Goal: Go to known website: Go to known website

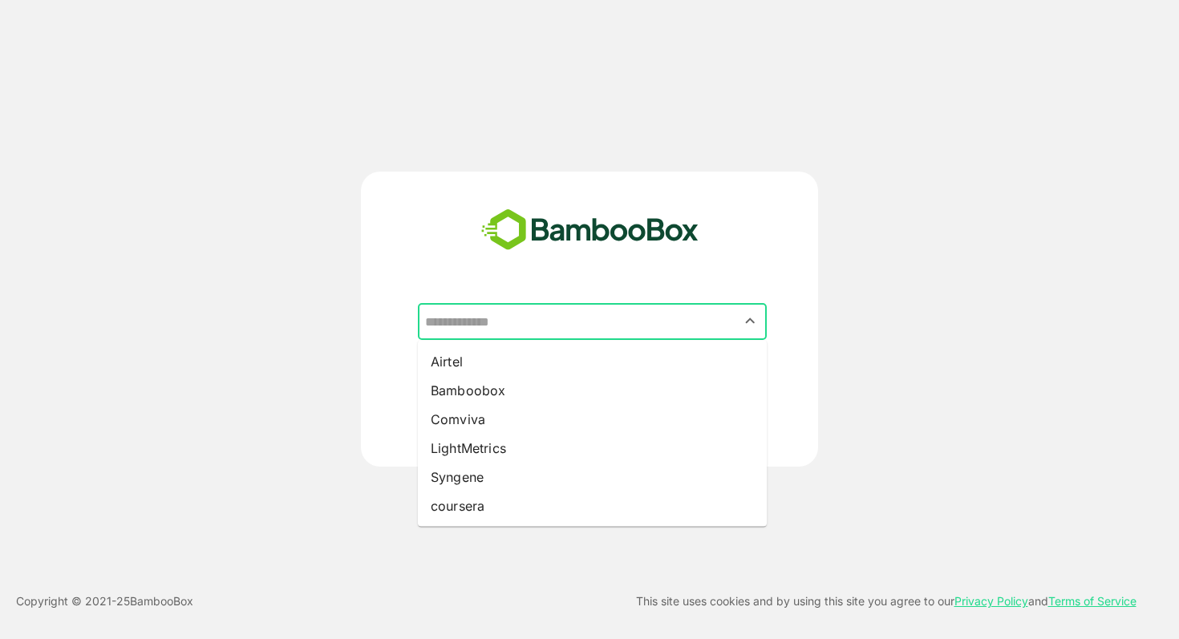
click at [499, 313] on input "text" at bounding box center [592, 321] width 342 height 30
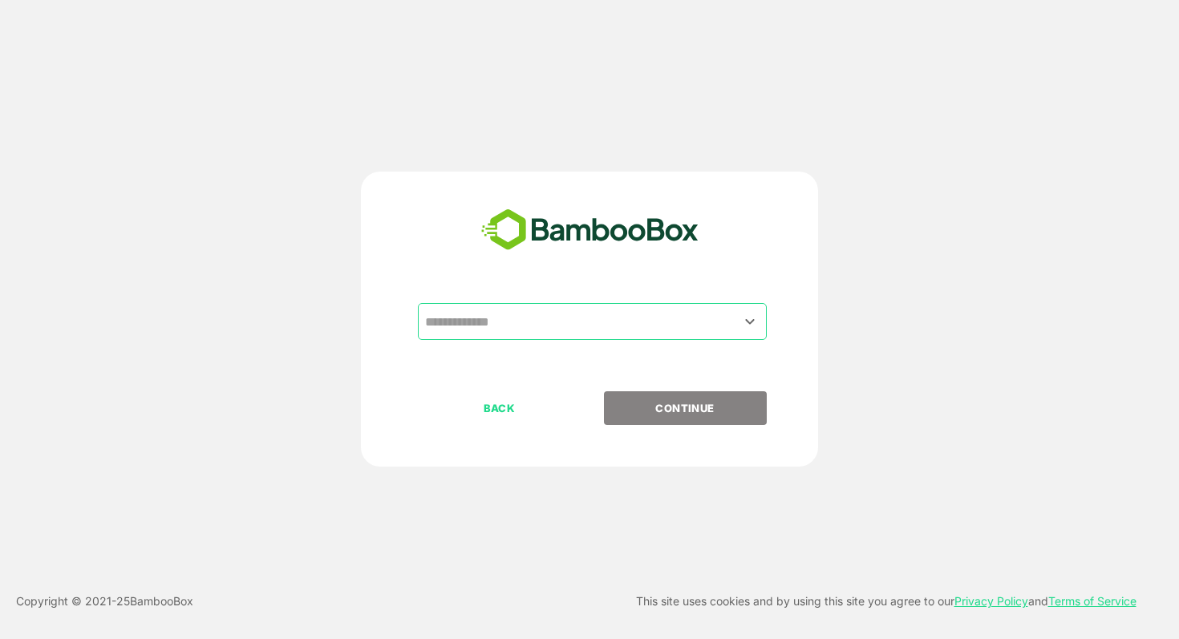
click at [326, 306] on div "​ BACK CONTINUE" at bounding box center [589, 319] width 943 height 295
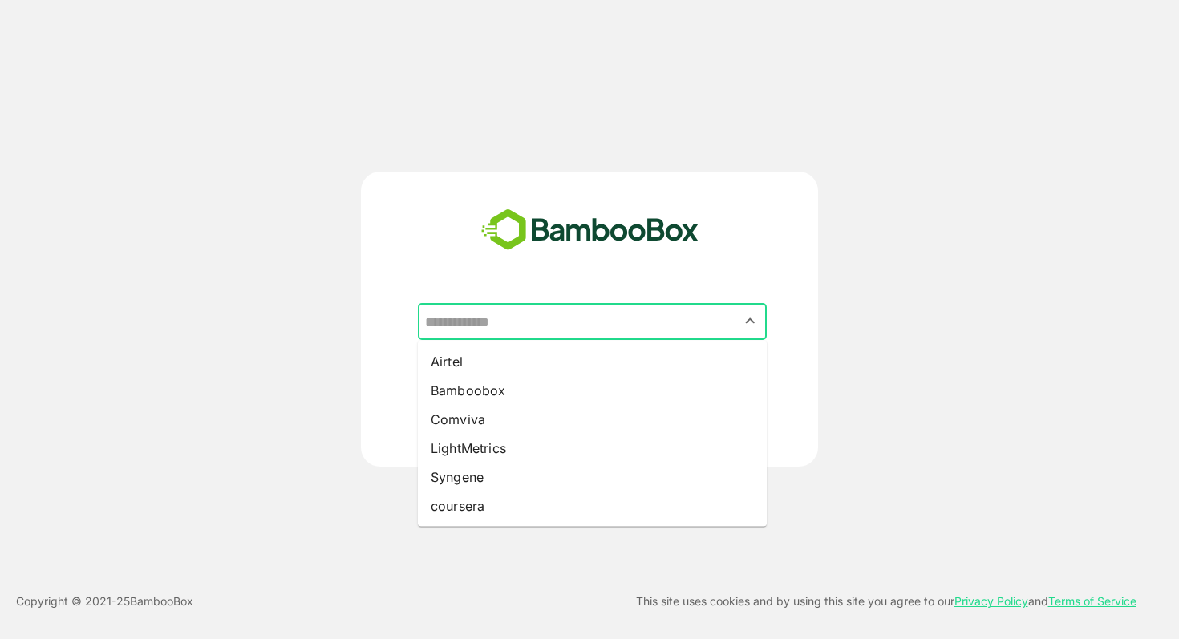
click at [532, 315] on input "text" at bounding box center [592, 321] width 342 height 30
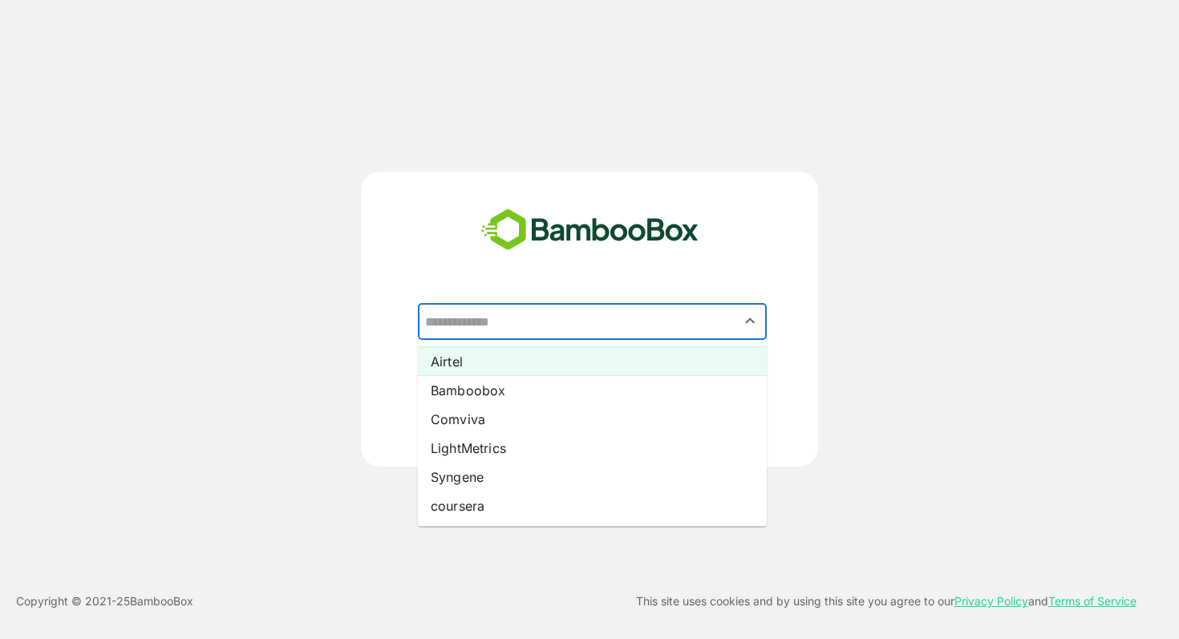
click at [477, 364] on li "Airtel" at bounding box center [592, 361] width 349 height 29
type input "******"
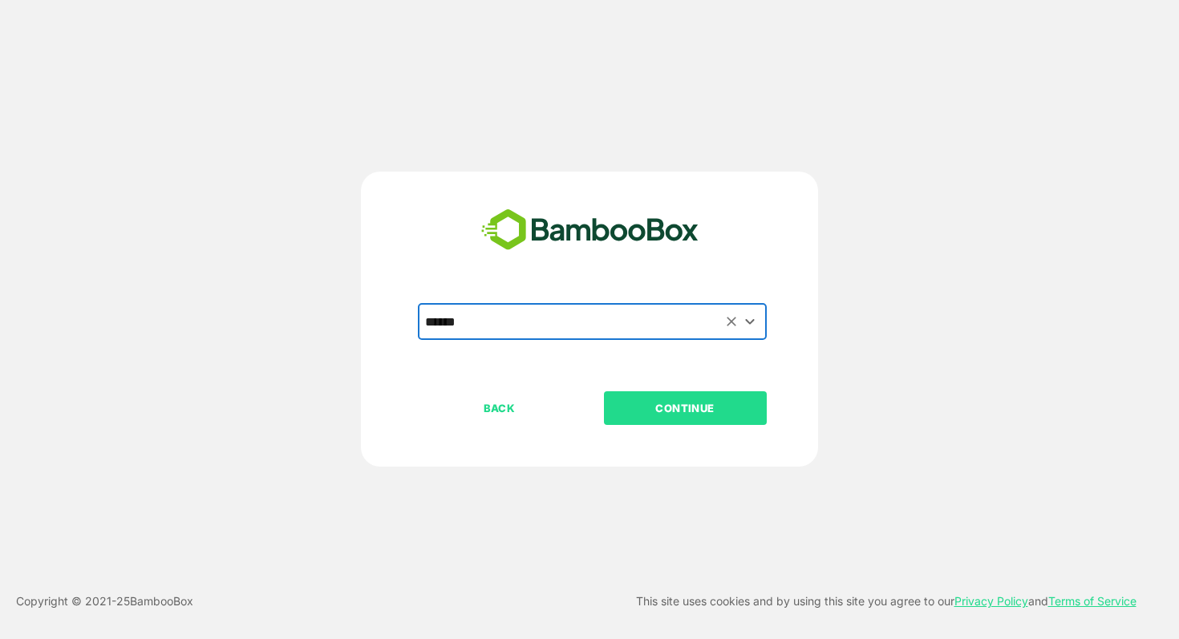
click at [699, 409] on p "CONTINUE" at bounding box center [685, 408] width 160 height 18
